Goal: Transaction & Acquisition: Purchase product/service

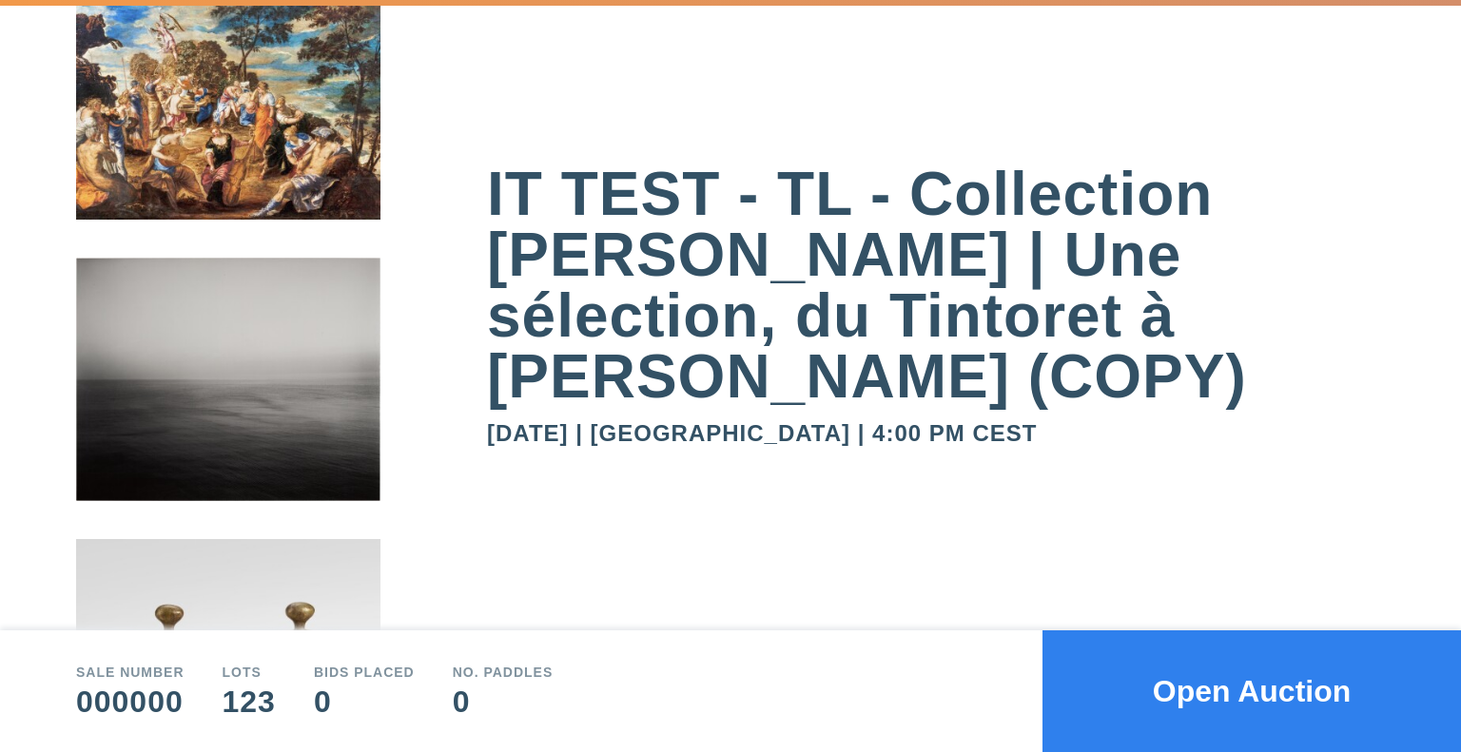
click at [1216, 702] on button "Open Auction" at bounding box center [1252, 692] width 419 height 122
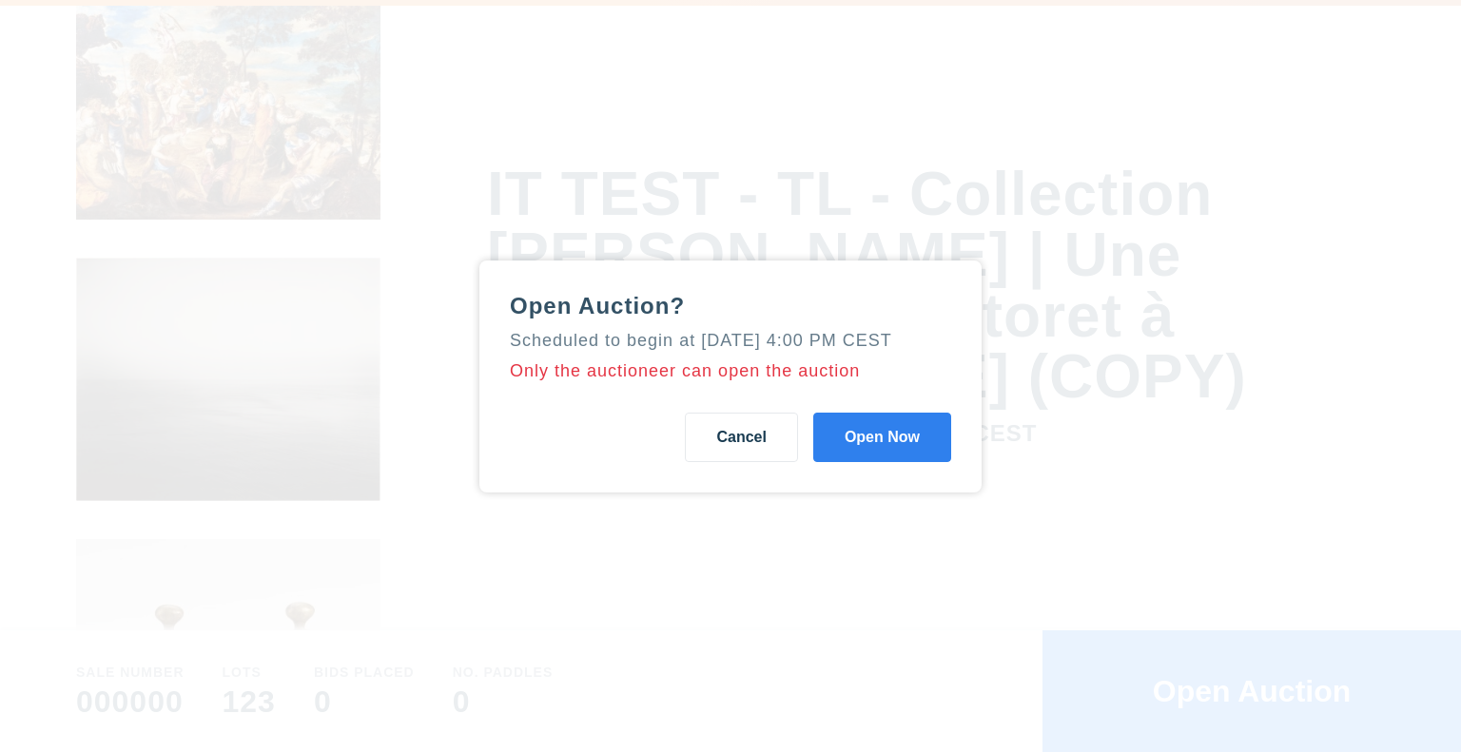
click at [915, 456] on button "Open Now" at bounding box center [882, 437] width 138 height 49
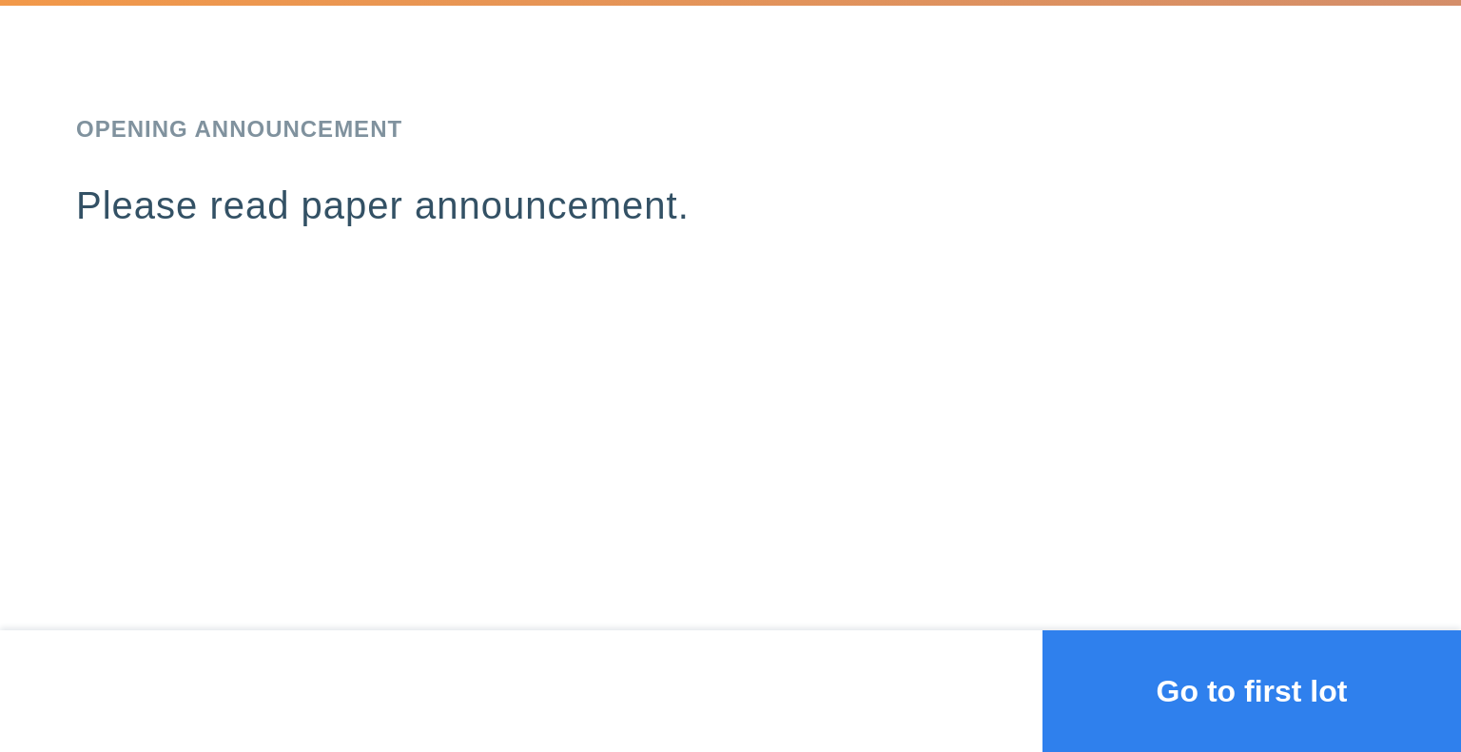
click at [1194, 665] on button "Go to first lot" at bounding box center [1252, 692] width 419 height 122
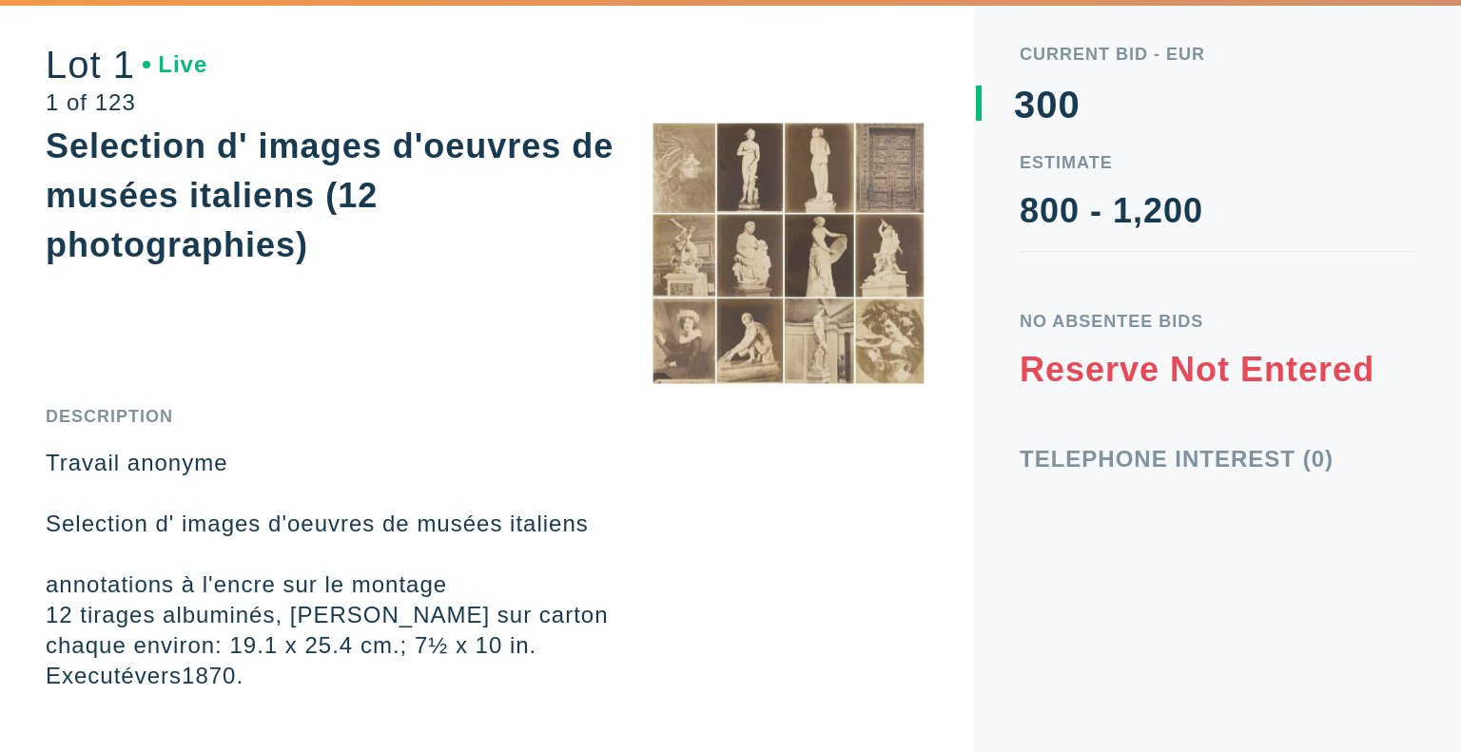
drag, startPoint x: 1012, startPoint y: 112, endPoint x: 1084, endPoint y: 117, distance: 71.5
click at [1084, 117] on div "0 1 2 3 4 5 6 7 8 9 0 1 2 3 4 5 6 7 8 9 0 1 2 3 4 5 6 7 8 9" at bounding box center [1195, 105] width 439 height 38
